Goal: Transaction & Acquisition: Purchase product/service

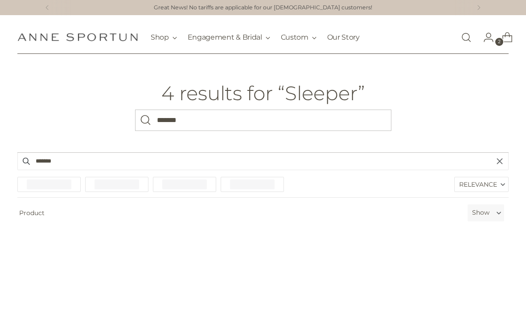
scroll to position [45, 0]
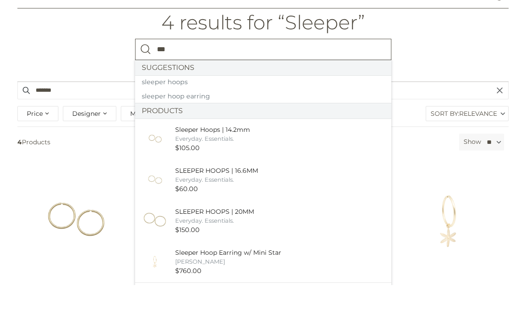
type input "**"
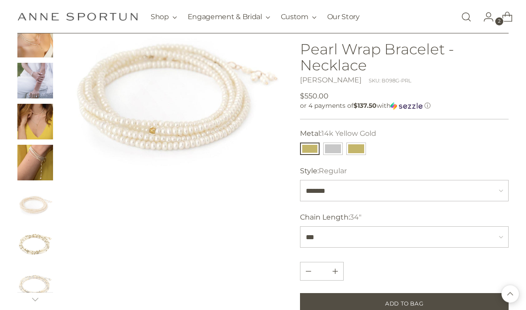
scroll to position [92, 0]
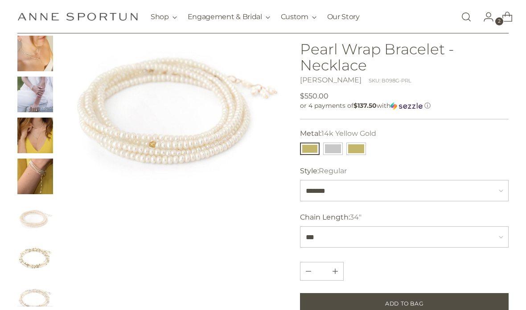
click at [29, 214] on img "Change image to image 6" at bounding box center [35, 218] width 36 height 36
click at [30, 139] on img "Change image to image 4" at bounding box center [35, 136] width 36 height 36
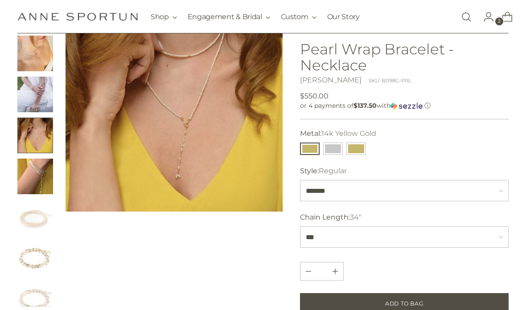
click at [41, 171] on img "Change image to image 5" at bounding box center [35, 177] width 36 height 36
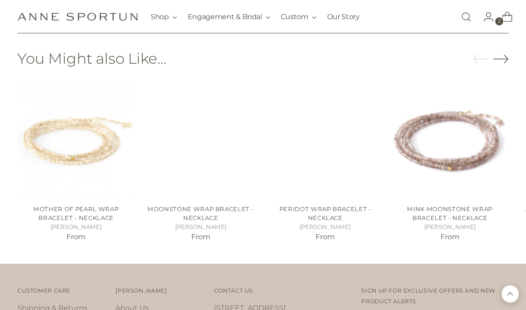
scroll to position [728, 0]
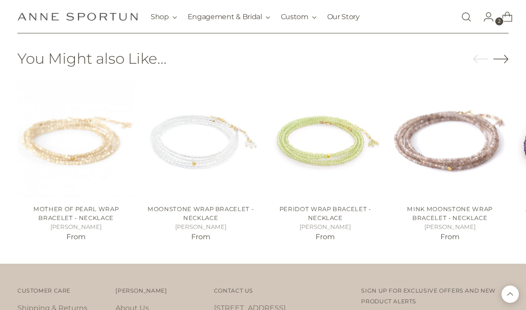
click at [462, 17] on link "Open search modal" at bounding box center [466, 17] width 18 height 18
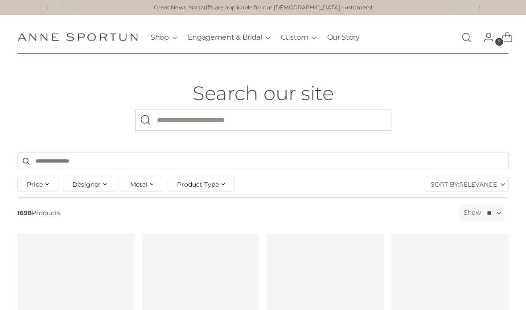
click at [251, 121] on input "What are you looking for?" at bounding box center [263, 120] width 256 height 21
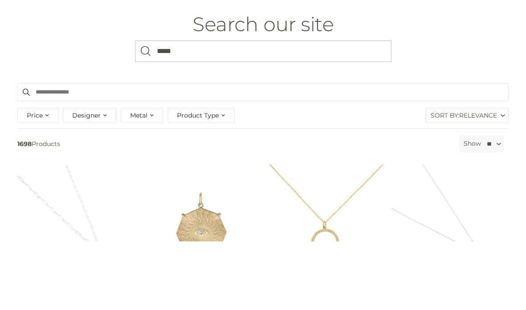
type input "*****"
click at [145, 110] on button "Search" at bounding box center [145, 120] width 21 height 21
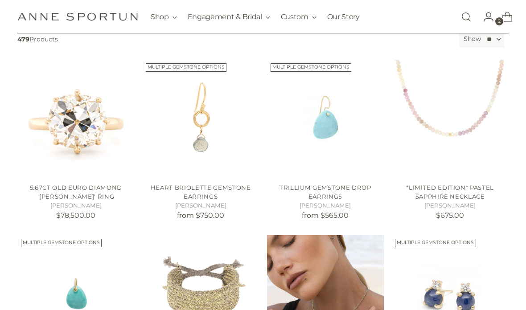
scroll to position [174, 0]
click at [41, 143] on img "5.67ct Old Euro Diamond 'Willa' Ring" at bounding box center [75, 118] width 117 height 117
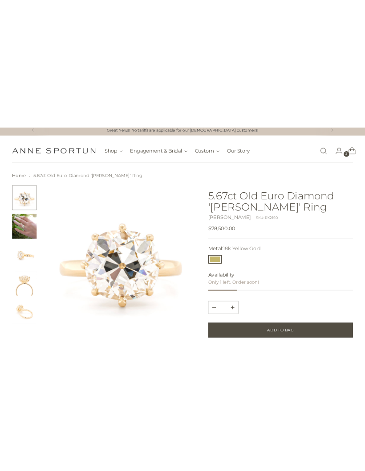
scroll to position [4, 0]
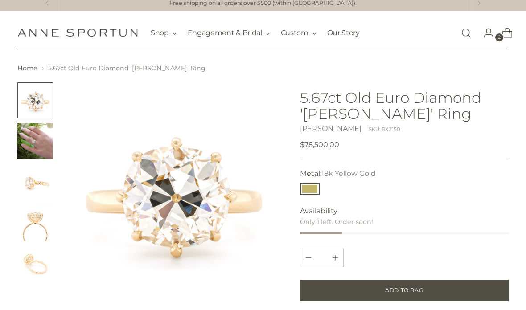
click at [30, 151] on img "Change image to image 2" at bounding box center [35, 141] width 36 height 36
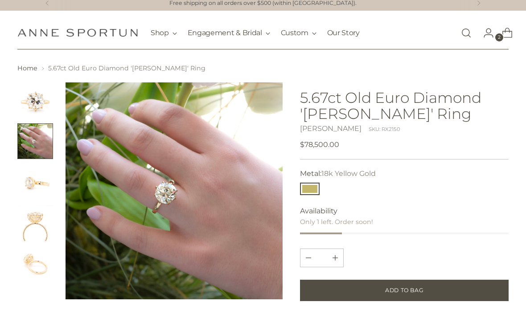
click at [28, 109] on img "Change image to image 1" at bounding box center [35, 100] width 36 height 36
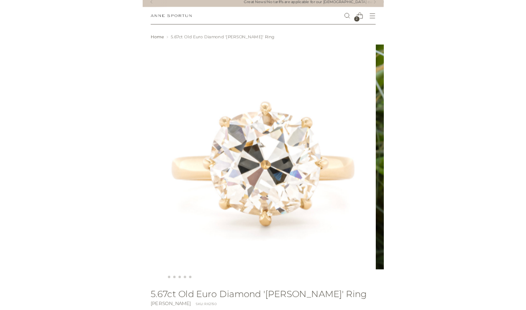
scroll to position [40, 0]
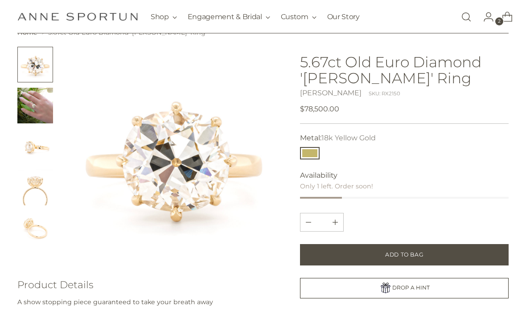
click at [463, 16] on link "Open search modal" at bounding box center [466, 17] width 18 height 18
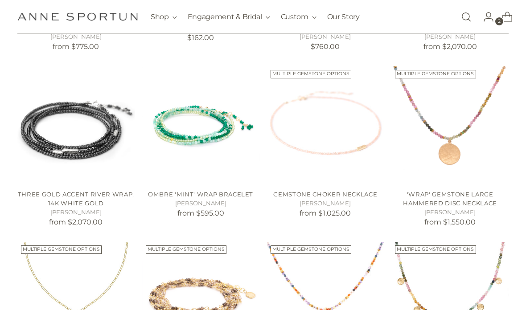
scroll to position [350, 0]
